Goal: Task Accomplishment & Management: Manage account settings

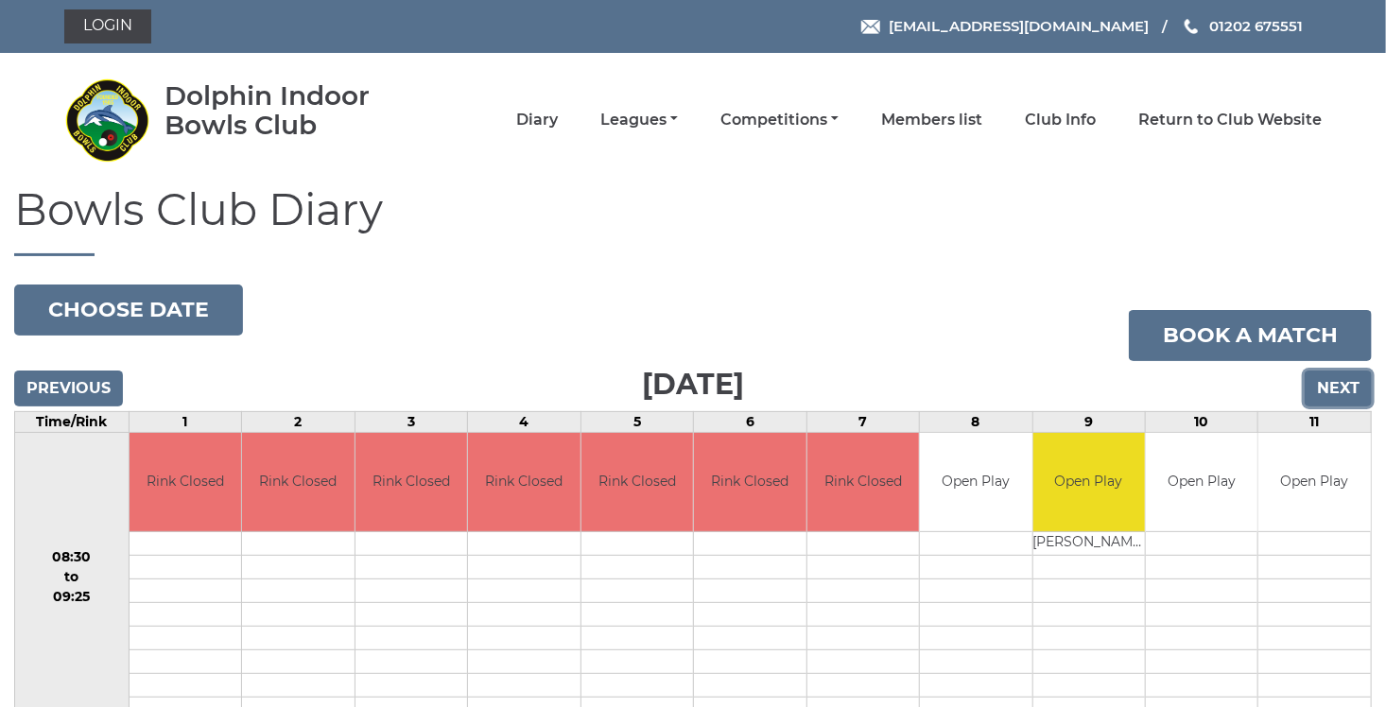
click at [1341, 392] on input "Next" at bounding box center [1338, 389] width 67 height 36
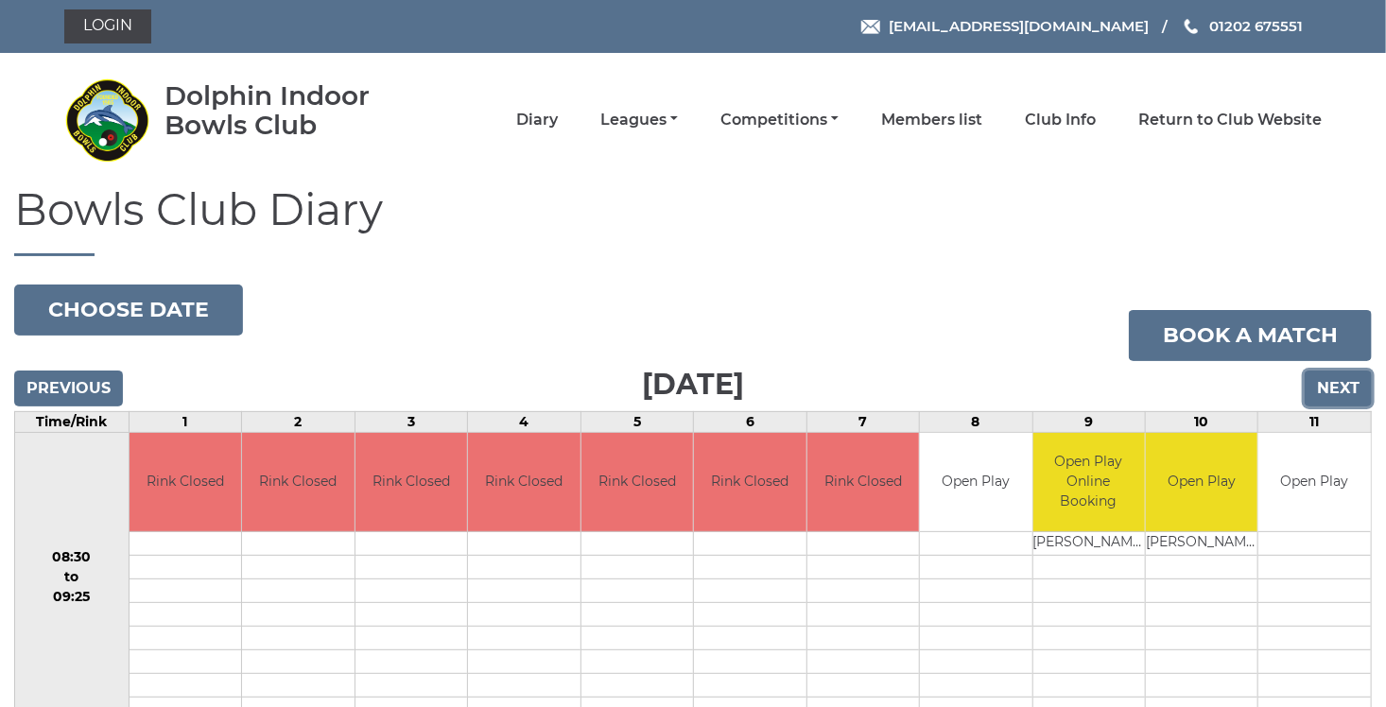
click at [1338, 390] on input "Next" at bounding box center [1338, 389] width 67 height 36
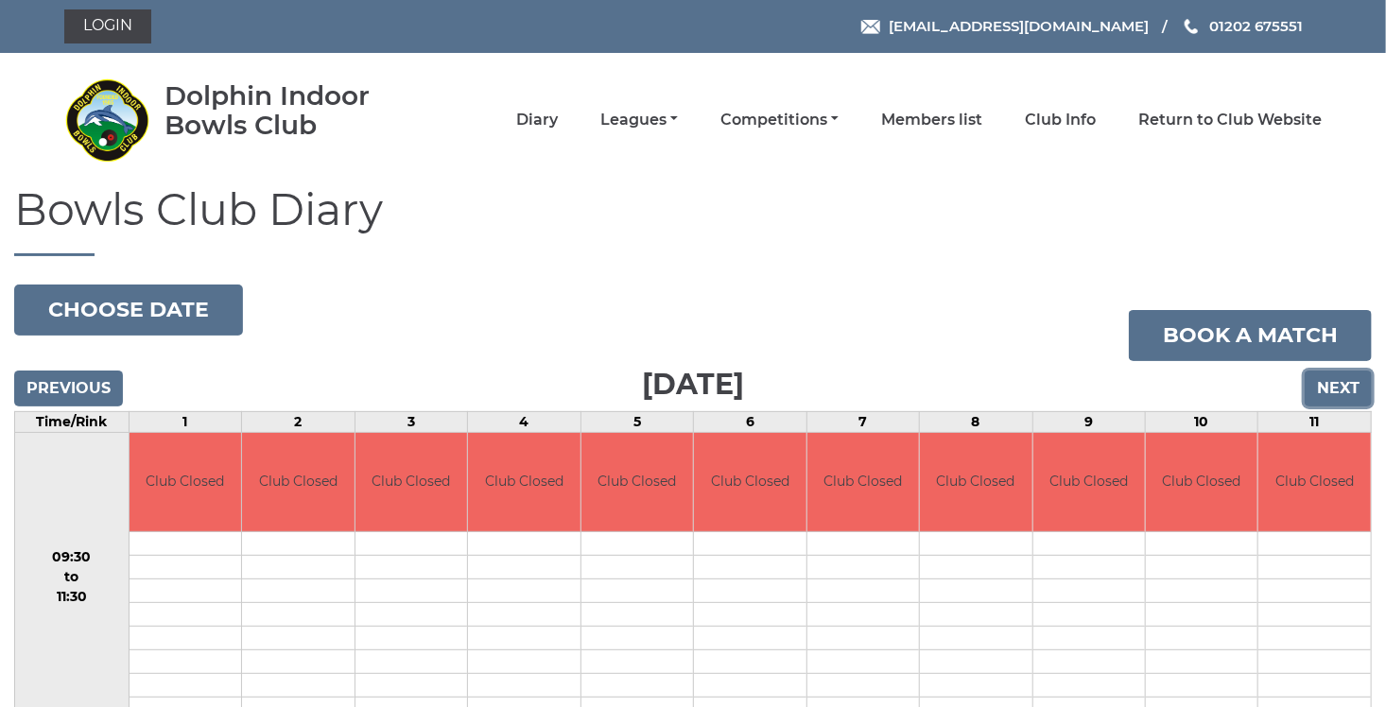
click at [1339, 382] on input "Next" at bounding box center [1338, 389] width 67 height 36
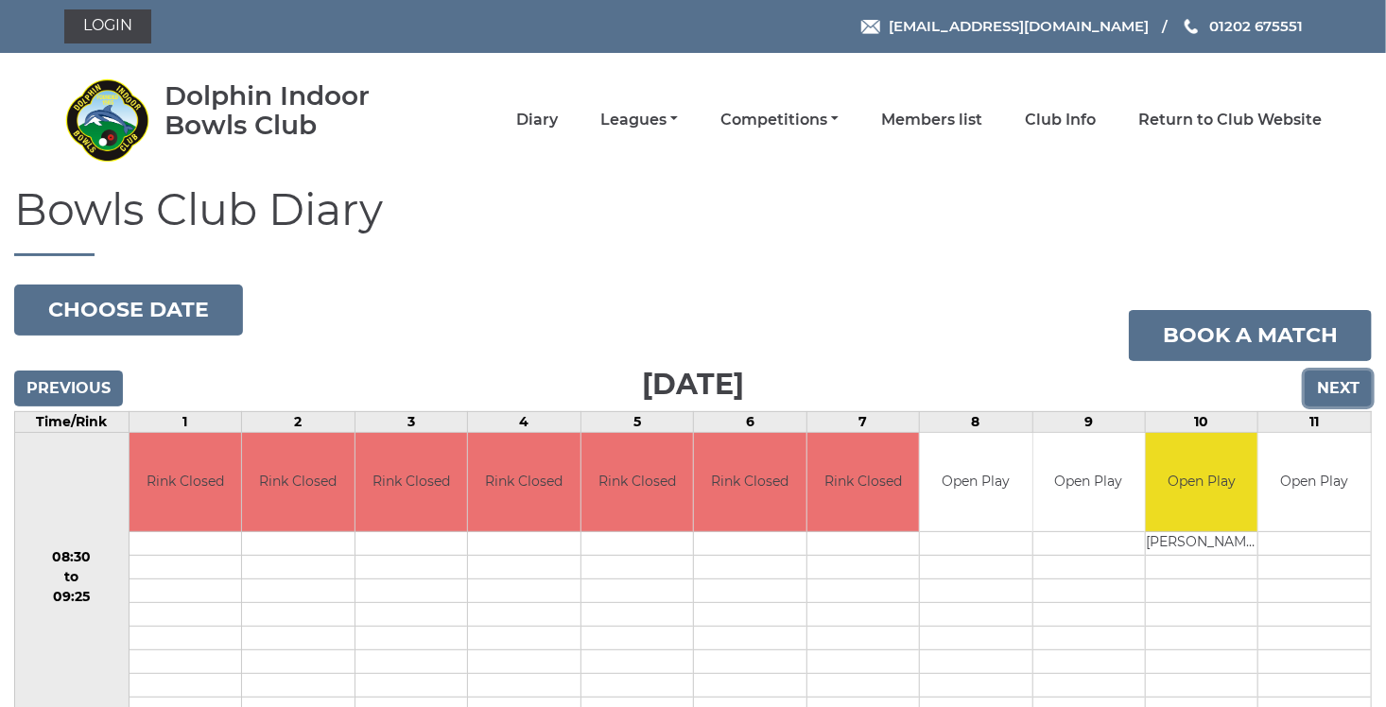
click at [1329, 395] on input "Next" at bounding box center [1338, 389] width 67 height 36
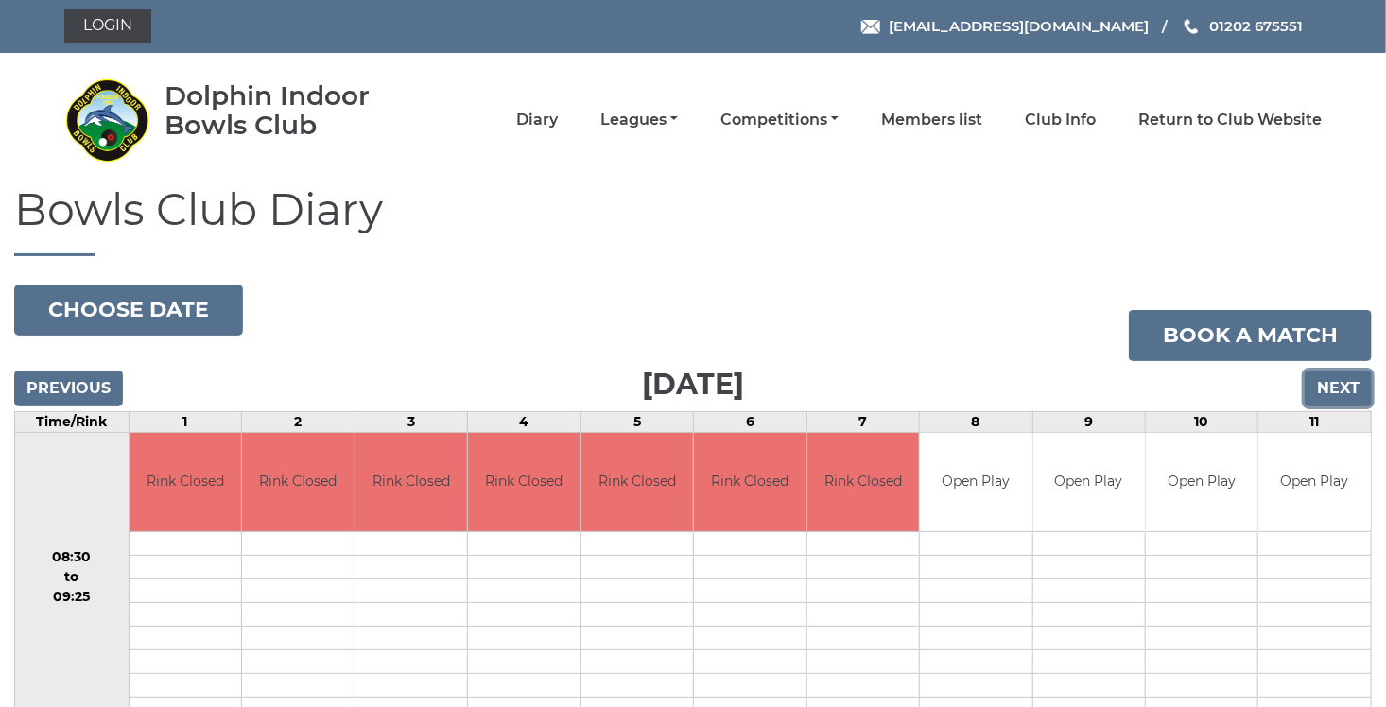
click at [1335, 386] on input "Next" at bounding box center [1338, 389] width 67 height 36
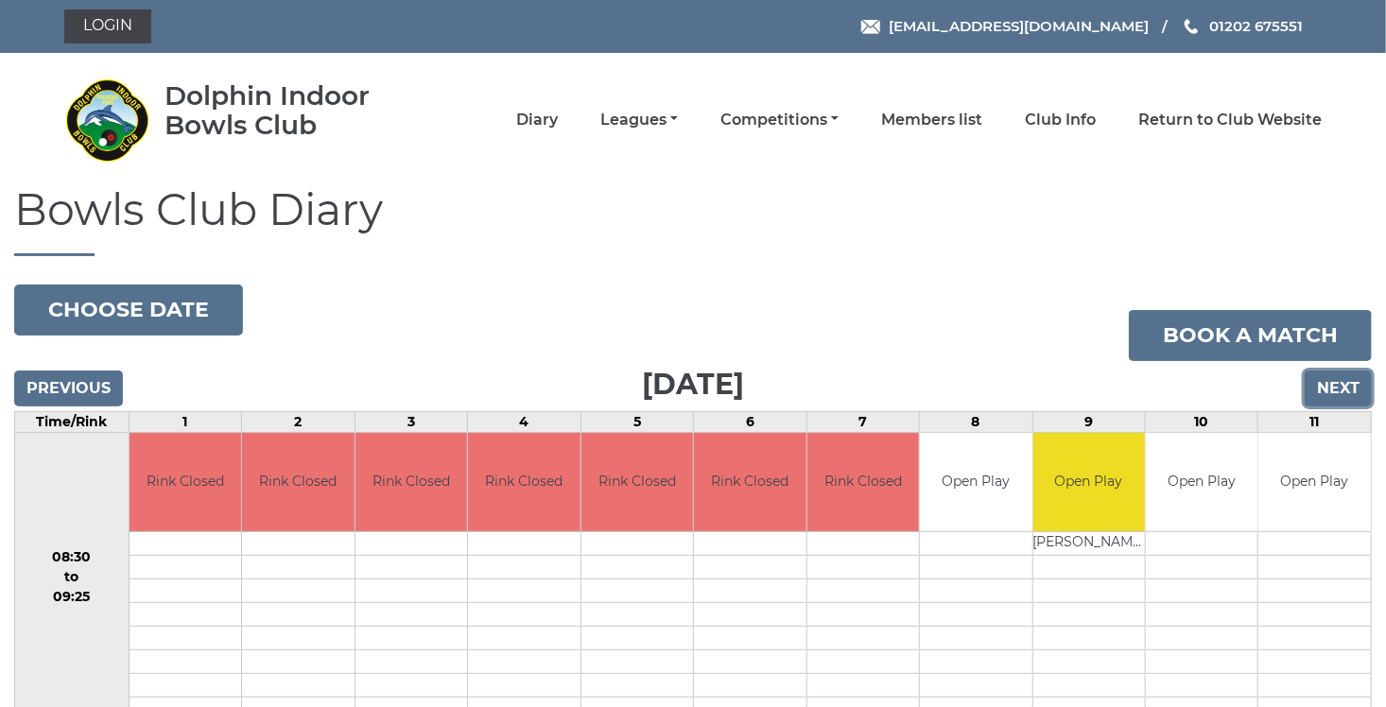
click at [1332, 383] on input "Next" at bounding box center [1338, 389] width 67 height 36
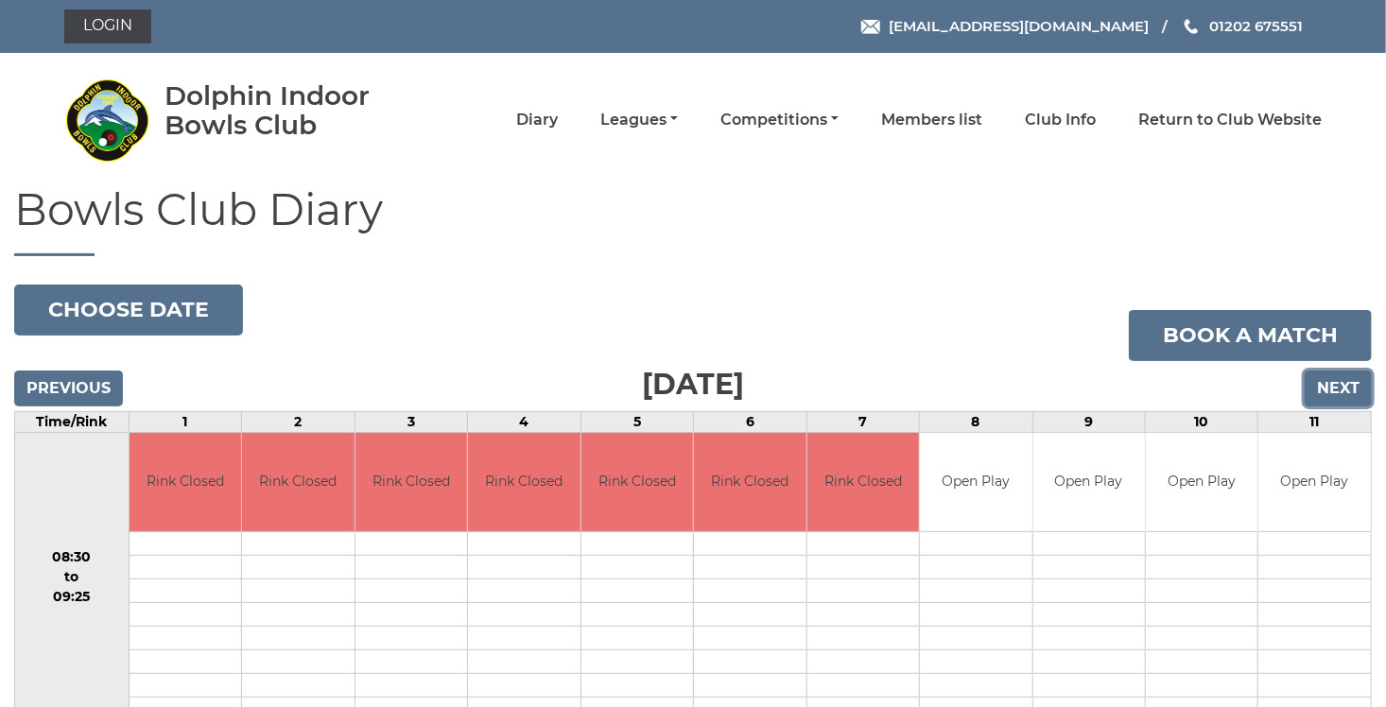
click at [1331, 387] on input "Next" at bounding box center [1338, 389] width 67 height 36
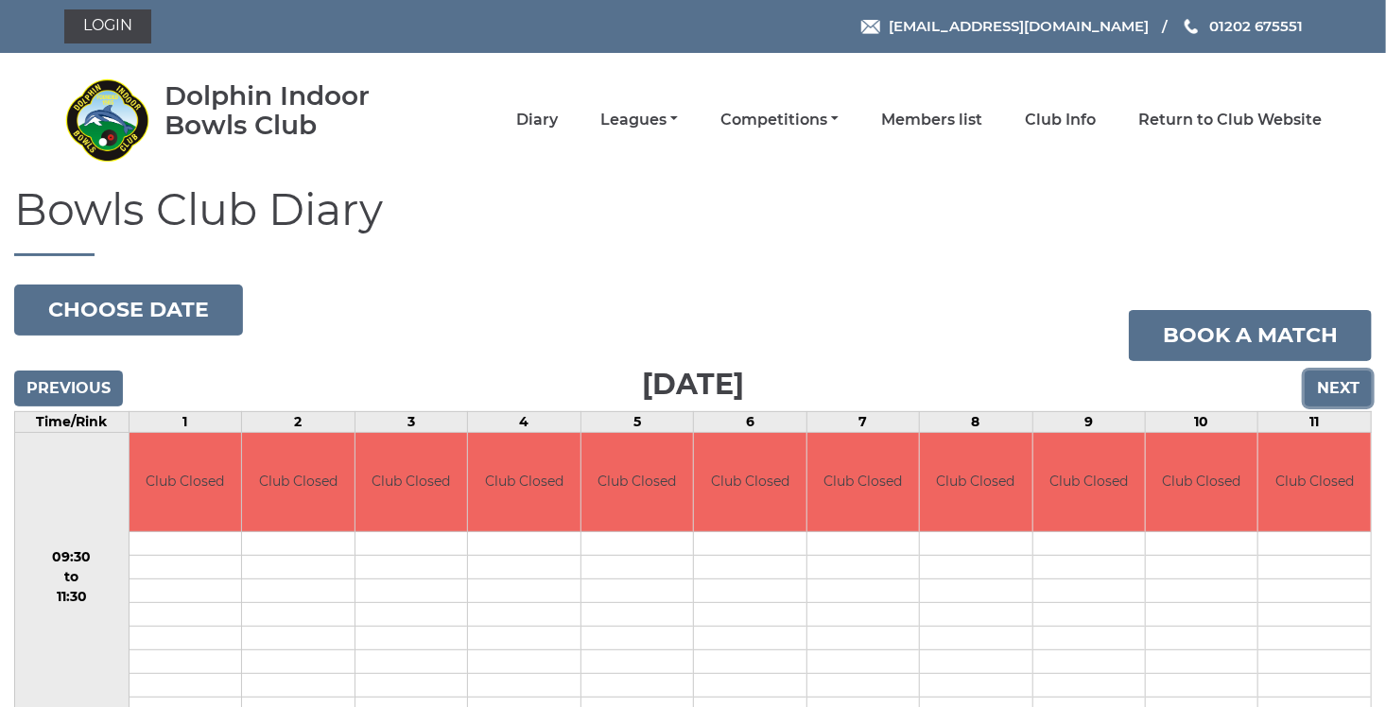
click at [1331, 387] on input "Next" at bounding box center [1338, 389] width 67 height 36
click at [105, 28] on link "Login" at bounding box center [107, 26] width 87 height 34
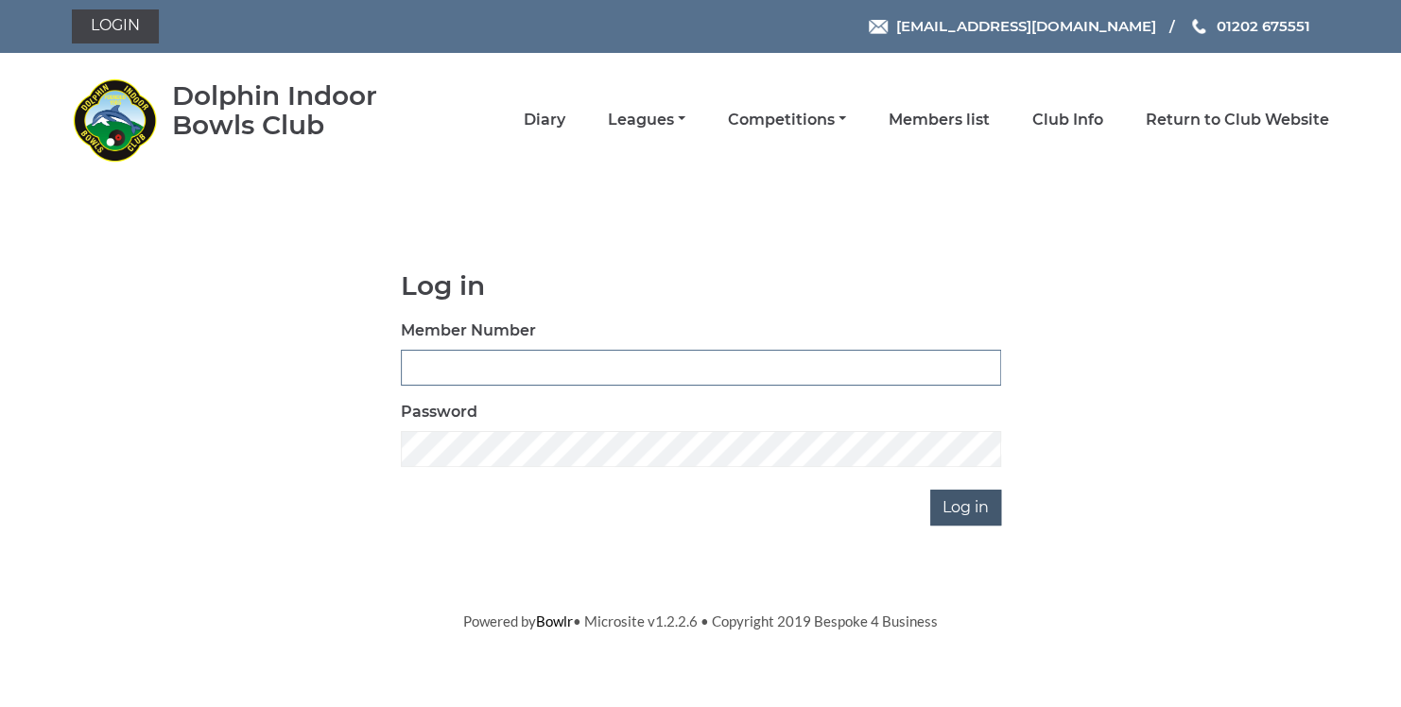
type input "3729"
click at [967, 511] on input "Log in" at bounding box center [965, 508] width 71 height 36
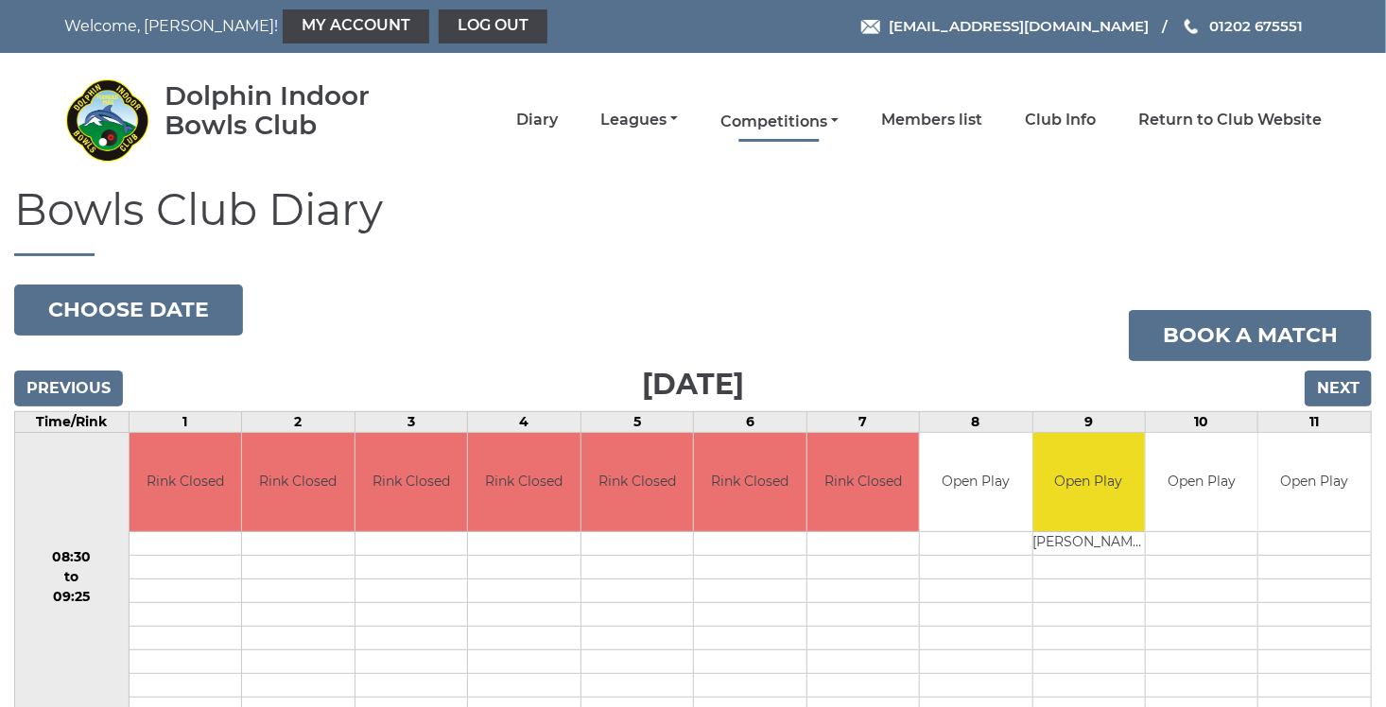
click at [798, 118] on link "Competitions" at bounding box center [780, 122] width 118 height 21
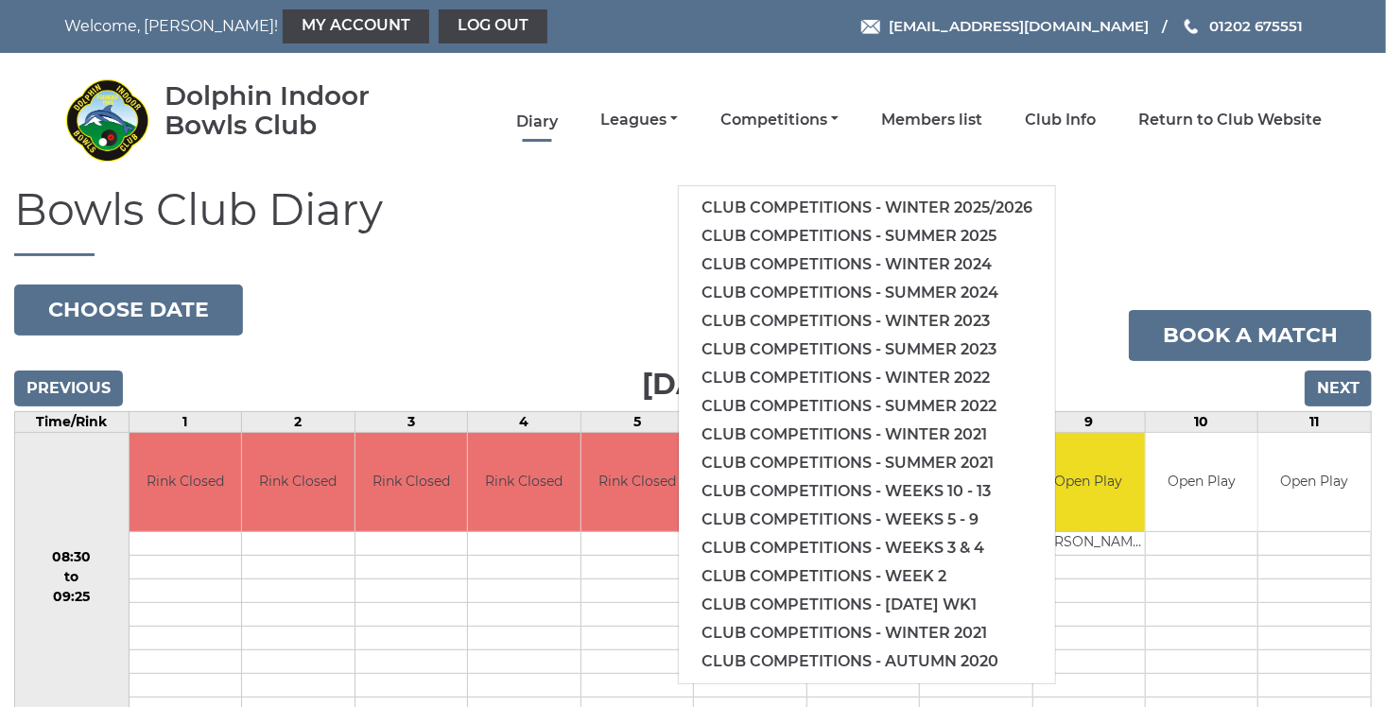
click at [535, 117] on link "Diary" at bounding box center [537, 122] width 42 height 21
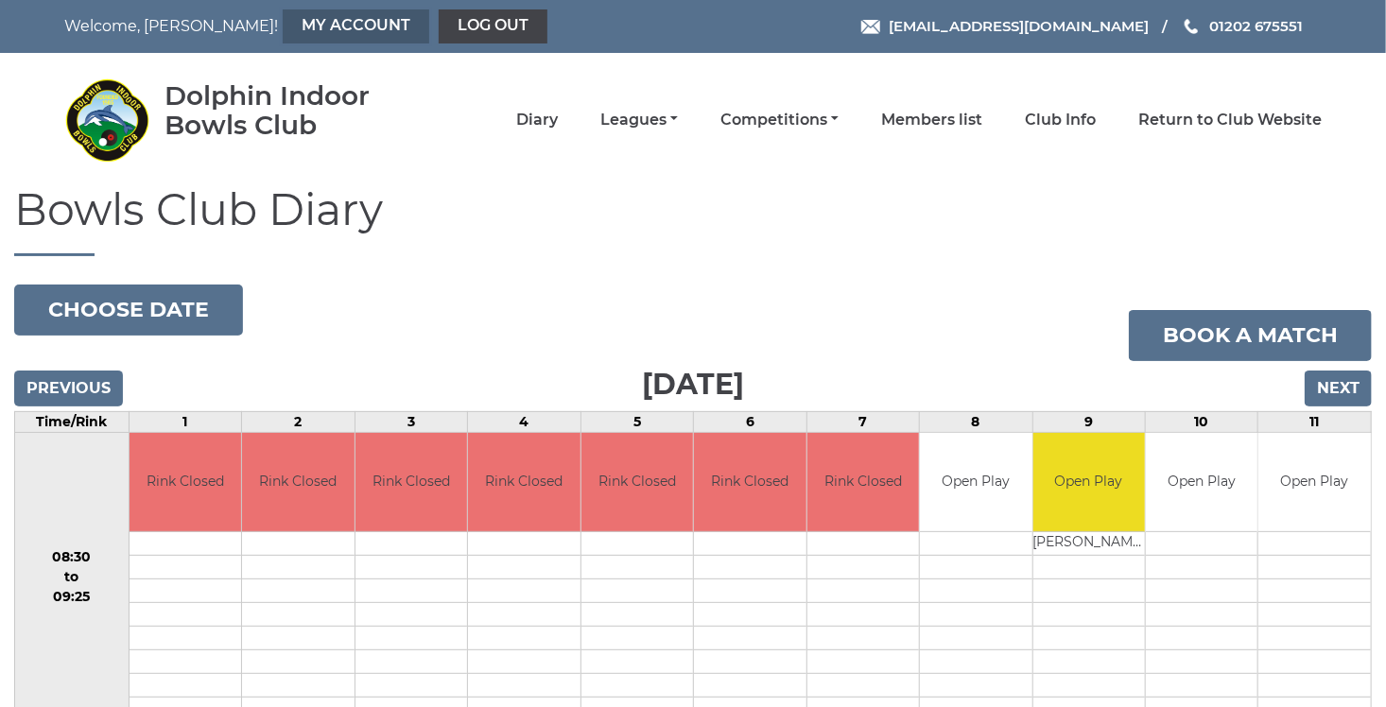
click at [297, 31] on link "My Account" at bounding box center [356, 26] width 147 height 34
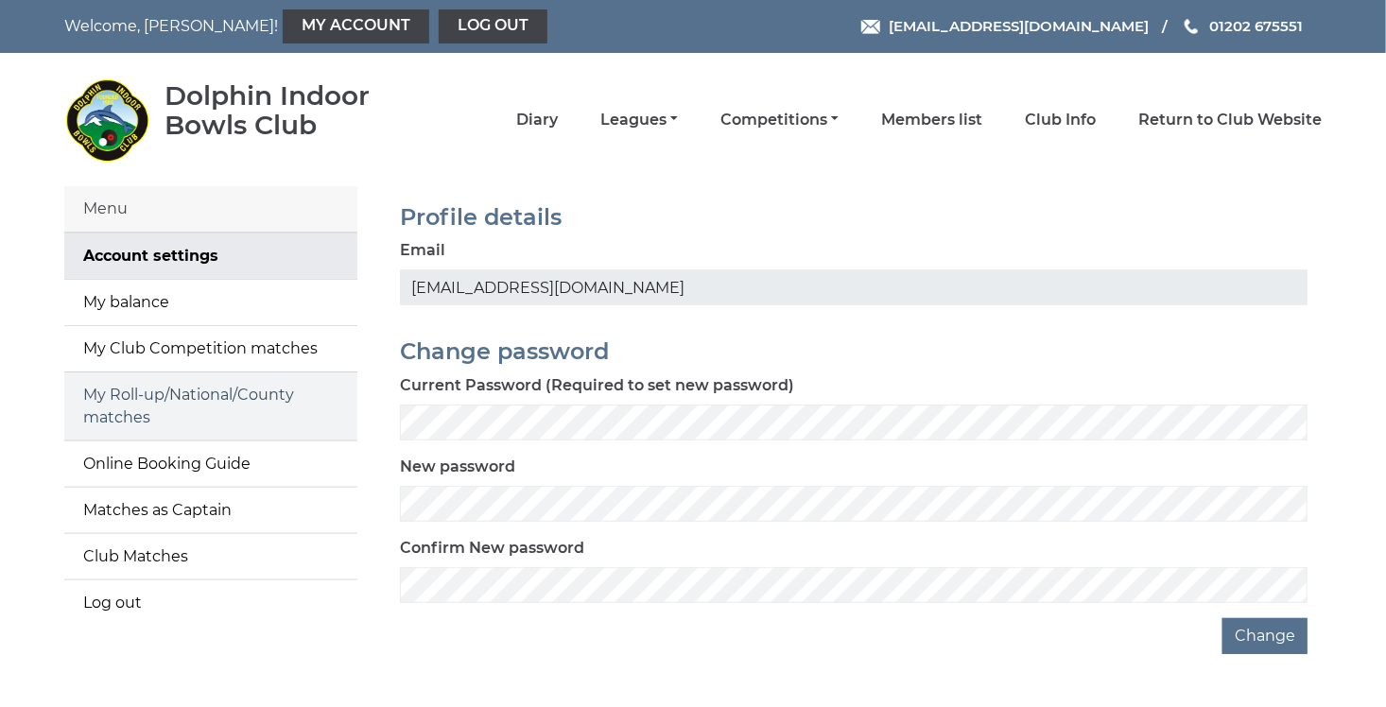
click at [91, 416] on link "My Roll-up/National/County matches" at bounding box center [210, 407] width 293 height 68
